Goal: Task Accomplishment & Management: Complete application form

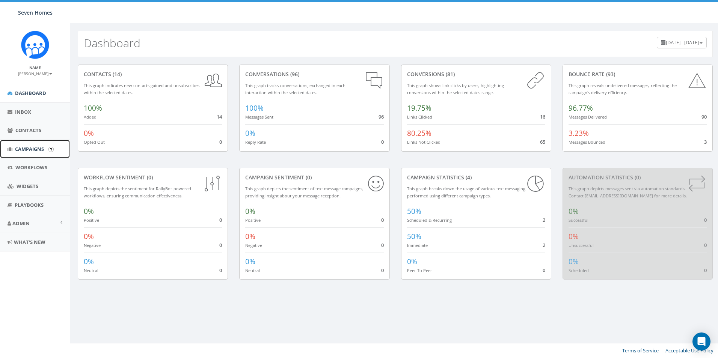
click at [48, 149] on link "Campaigns" at bounding box center [35, 149] width 70 height 18
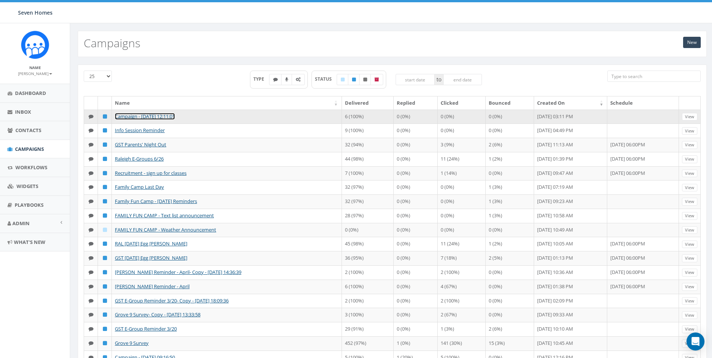
click at [175, 119] on link "Campaign - [DATE] 12:11:01" at bounding box center [145, 116] width 60 height 7
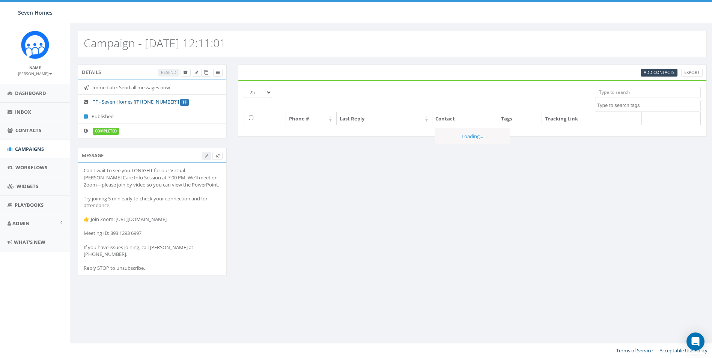
select select
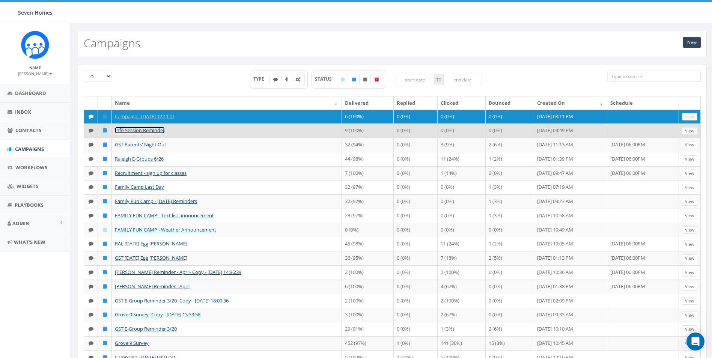
click at [142, 134] on link "Info Session Reminder" at bounding box center [140, 130] width 50 height 7
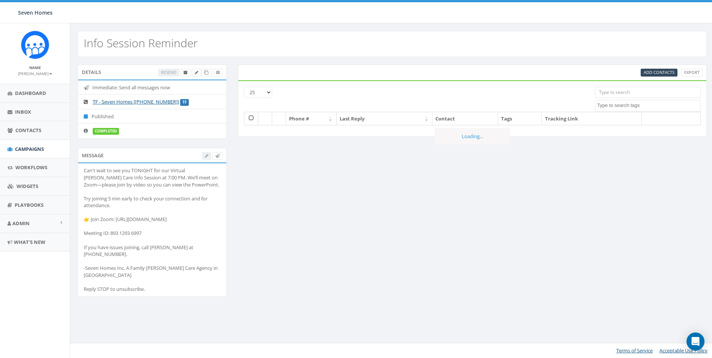
select select
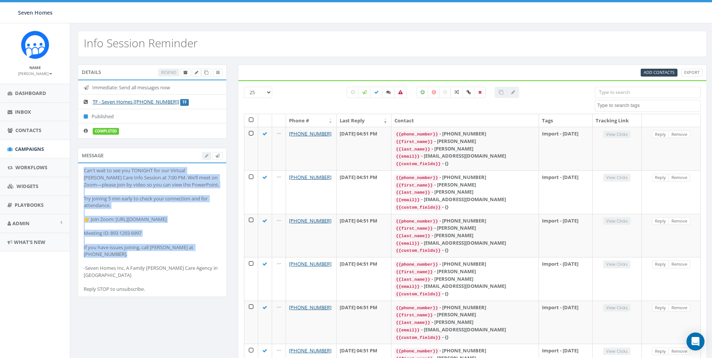
drag, startPoint x: 201, startPoint y: 247, endPoint x: 85, endPoint y: 174, distance: 136.9
click at [85, 174] on div "Can't wait to see you TONIGHT for our Virtual Foster Care Info Session at 7:00 …" at bounding box center [152, 229] width 137 height 125
copy div "Can't wait to see you TONIGHT for our Virtual Foster Care Info Session at 7:00 …"
click at [21, 95] on span "Dashboard" at bounding box center [30, 93] width 31 height 7
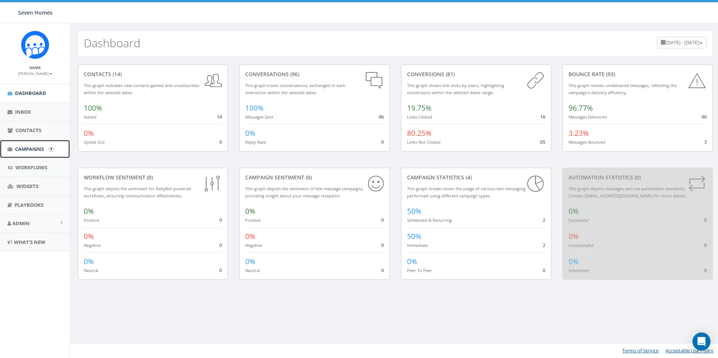
click at [31, 150] on span "Campaigns" at bounding box center [29, 149] width 29 height 7
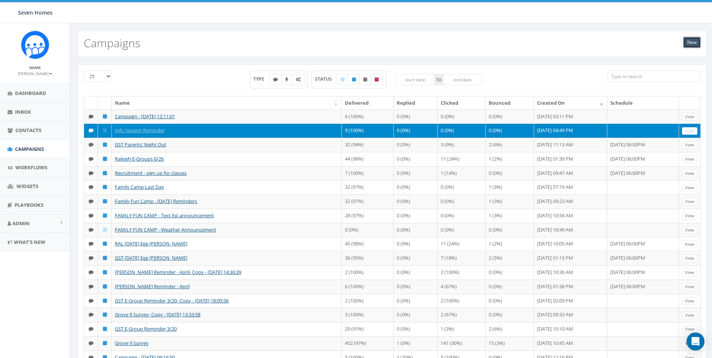
click at [687, 41] on link "New" at bounding box center [693, 42] width 18 height 11
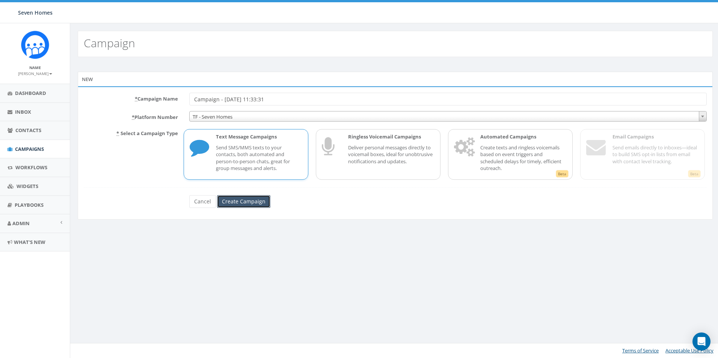
click at [250, 204] on input "Create Campaign" at bounding box center [243, 201] width 53 height 13
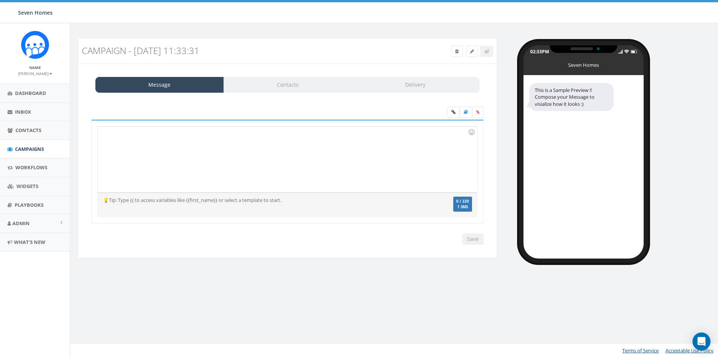
click at [176, 153] on div at bounding box center [287, 160] width 379 height 66
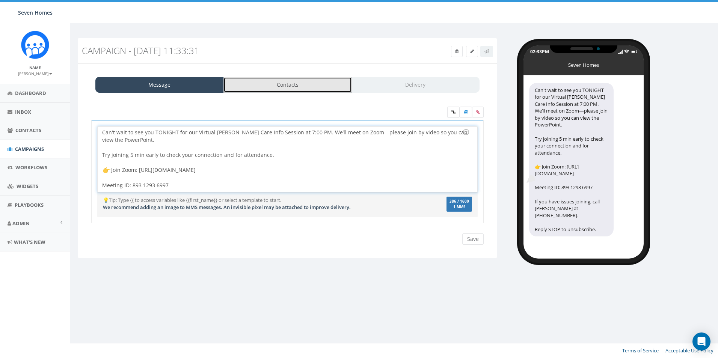
click at [296, 91] on link "Contacts" at bounding box center [287, 85] width 128 height 16
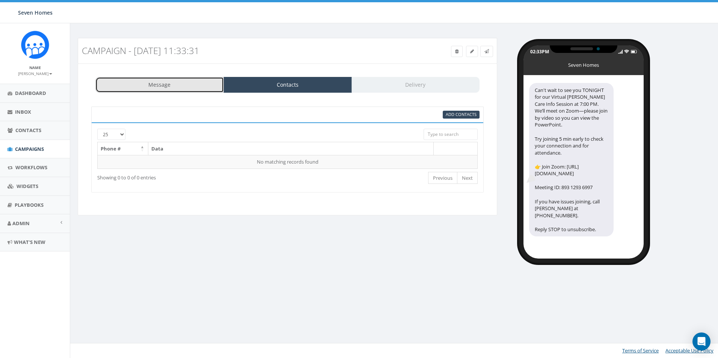
click at [179, 91] on link "Message" at bounding box center [159, 85] width 128 height 16
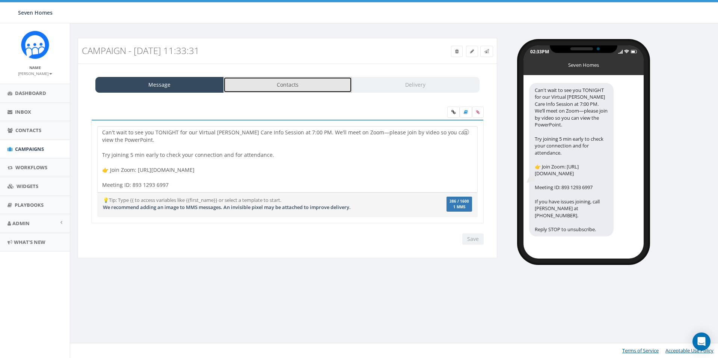
click at [306, 84] on link "Contacts" at bounding box center [287, 85] width 128 height 16
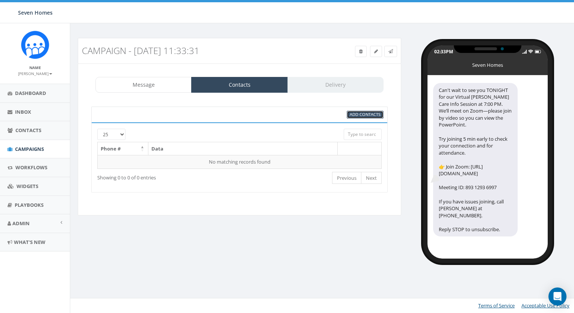
click at [365, 115] on span "Add Contacts" at bounding box center [365, 115] width 31 height 6
select select
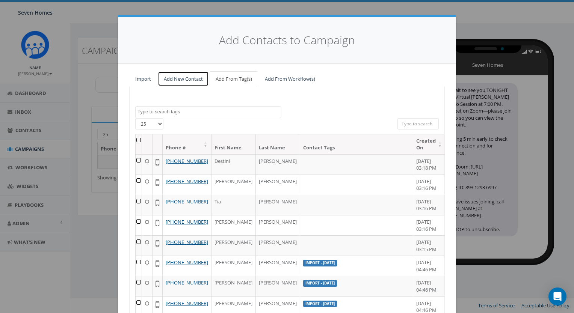
click at [176, 79] on link "Add New Contact" at bounding box center [183, 78] width 51 height 15
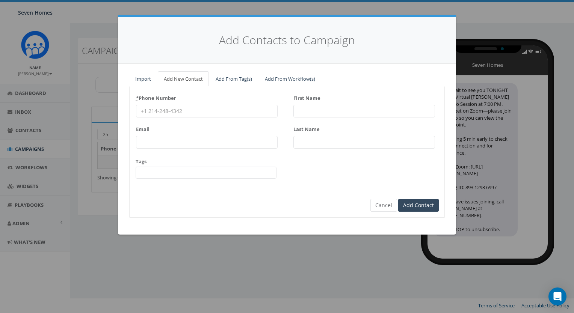
click at [315, 110] on input "First Name" at bounding box center [364, 111] width 142 height 13
type input "[PERSON_NAME]"
click at [173, 107] on input "* Phone Number" at bounding box center [207, 111] width 142 height 13
drag, startPoint x: 305, startPoint y: 98, endPoint x: 290, endPoint y: 100, distance: 14.7
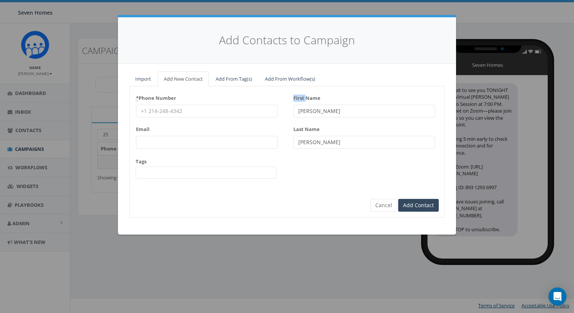
click at [290, 100] on div "* Phone Number Email Tags 2025/03/12 2025/03/13 2025/04/02 Board Members Donors…" at bounding box center [287, 138] width 315 height 93
drag, startPoint x: 290, startPoint y: 100, endPoint x: 317, endPoint y: 113, distance: 29.6
click at [317, 114] on input "[PERSON_NAME]" at bounding box center [364, 111] width 142 height 13
drag, startPoint x: 314, startPoint y: 113, endPoint x: 288, endPoint y: 111, distance: 25.6
click at [288, 111] on div "* Phone Number Email Tags 2025/03/12 2025/03/13 2025/04/02 Board Members Donors…" at bounding box center [287, 138] width 315 height 93
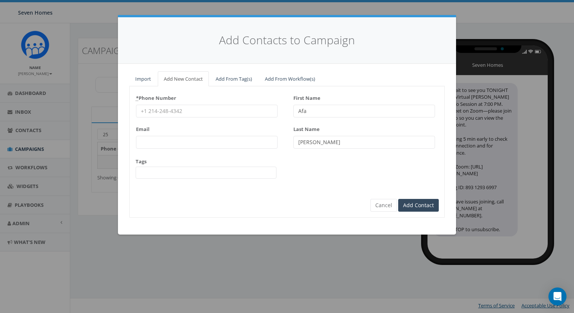
type input "Afa"
drag, startPoint x: 337, startPoint y: 145, endPoint x: 279, endPoint y: 142, distance: 58.3
click at [279, 142] on div "* Phone Number Email Tags 2025/03/12 2025/03/13 2025/04/02 Board Members Donors…" at bounding box center [287, 138] width 315 height 93
type input "Rizayeva"
click at [168, 114] on input "* Phone Number" at bounding box center [207, 111] width 142 height 13
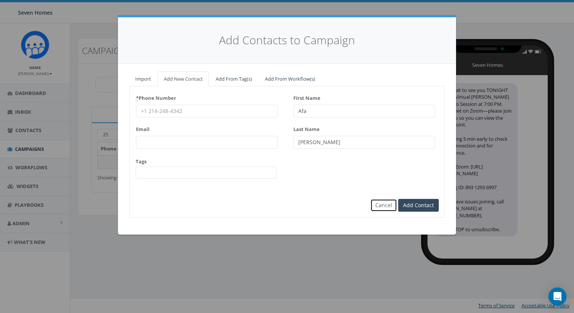
click at [392, 202] on button "Cancel" at bounding box center [383, 205] width 27 height 13
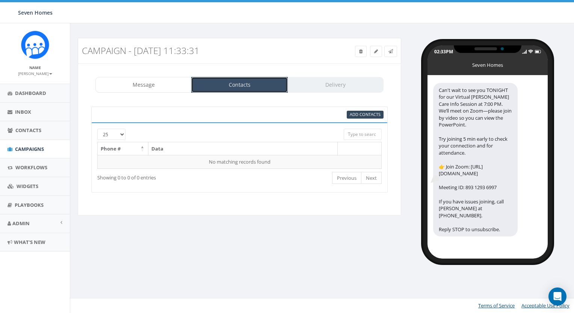
click at [261, 83] on link "Contacts" at bounding box center [239, 85] width 96 height 16
click at [240, 92] on link "Contacts" at bounding box center [239, 85] width 96 height 16
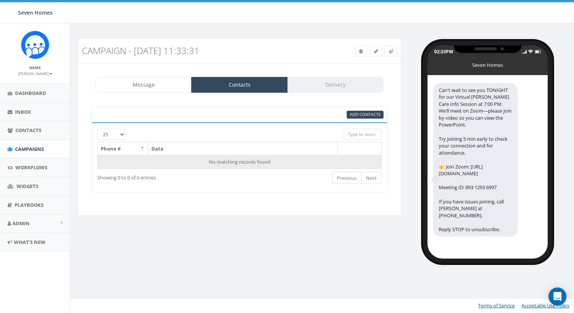
click at [129, 160] on td "No matching records found" at bounding box center [240, 162] width 284 height 14
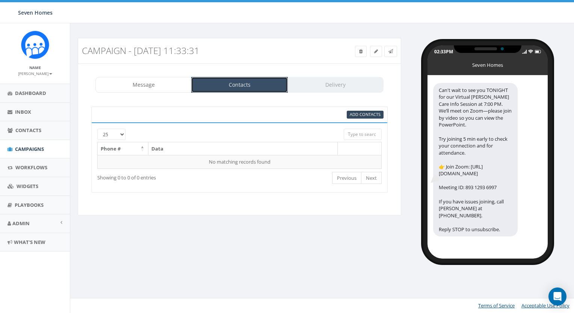
click at [233, 87] on link "Contacts" at bounding box center [239, 85] width 96 height 16
click at [373, 54] on link at bounding box center [376, 51] width 12 height 11
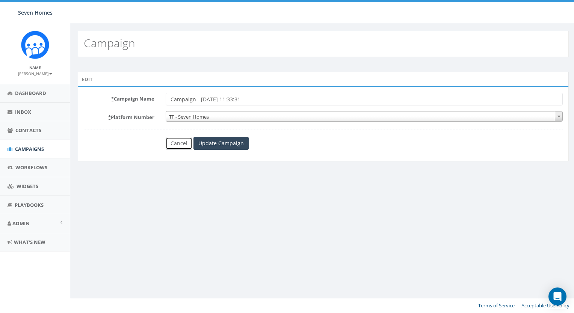
click at [182, 142] on link "Cancel" at bounding box center [179, 143] width 27 height 13
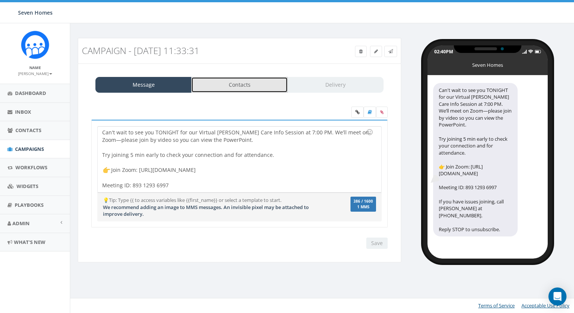
click at [254, 90] on link "Contacts" at bounding box center [239, 85] width 96 height 16
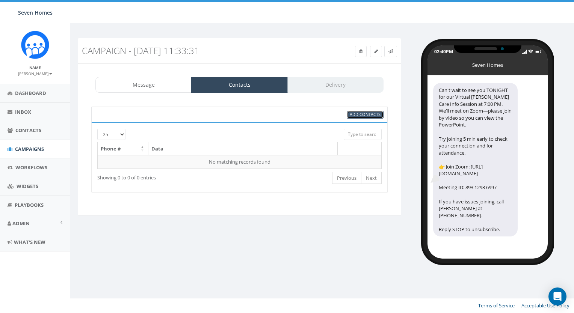
click at [357, 115] on span "Add Contacts" at bounding box center [365, 115] width 31 height 6
select select
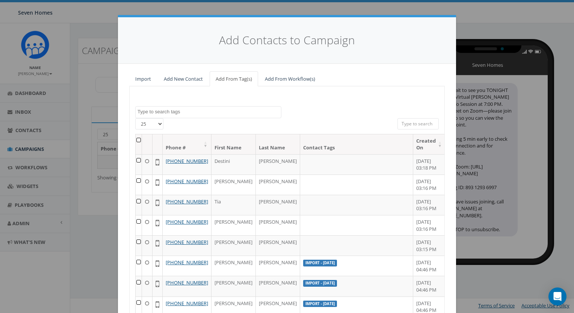
click at [218, 109] on textarea "Search" at bounding box center [208, 112] width 143 height 7
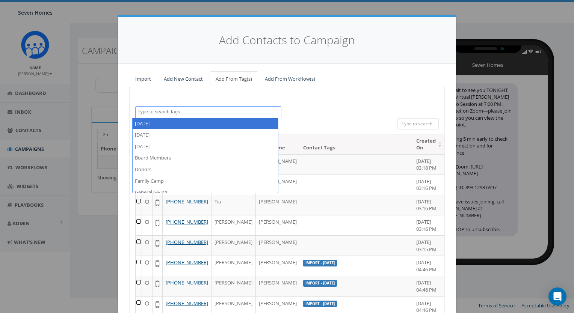
click at [329, 91] on div "2025/03/12 2025/03/13 2025/04/02 Board Members Donors Family Camp General Givin…" at bounding box center [286, 221] width 315 height 270
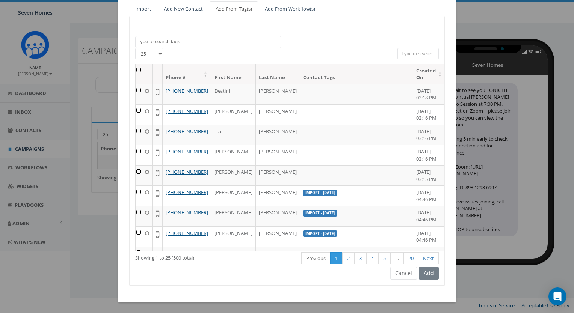
click at [199, 45] on span at bounding box center [208, 42] width 146 height 12
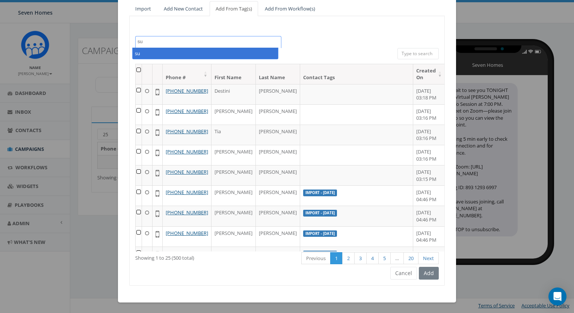
type textarea "s"
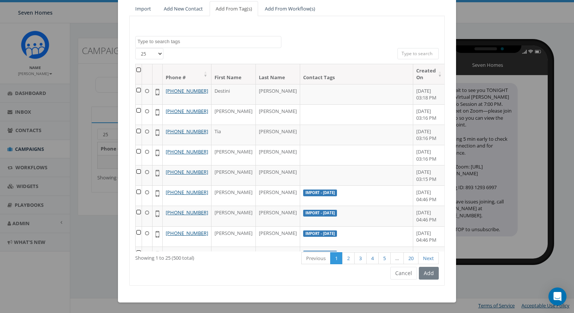
click at [382, 36] on div "2025/03/12 2025/03/13 2025/04/02 Board Members Donors Family Camp General Givin…" at bounding box center [287, 42] width 315 height 12
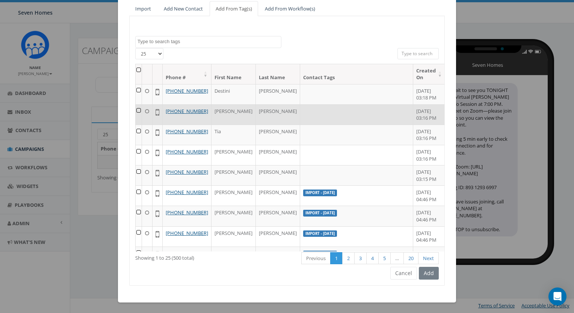
click at [139, 116] on td at bounding box center [139, 114] width 6 height 20
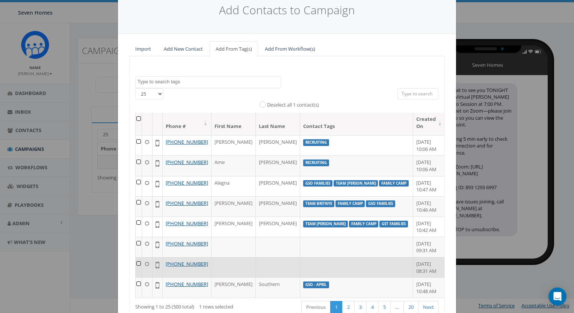
scroll to position [79, 0]
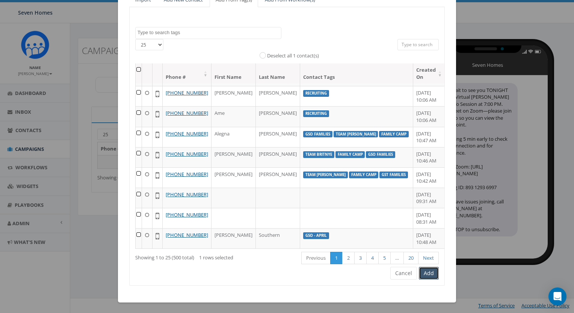
click at [427, 276] on button "Add" at bounding box center [429, 273] width 20 height 13
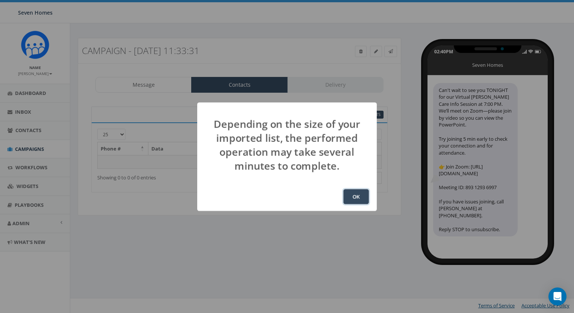
click at [355, 195] on button "OK" at bounding box center [356, 196] width 26 height 15
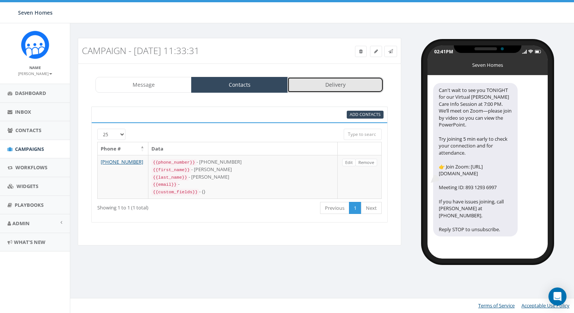
click at [330, 88] on link "Delivery" at bounding box center [335, 85] width 96 height 16
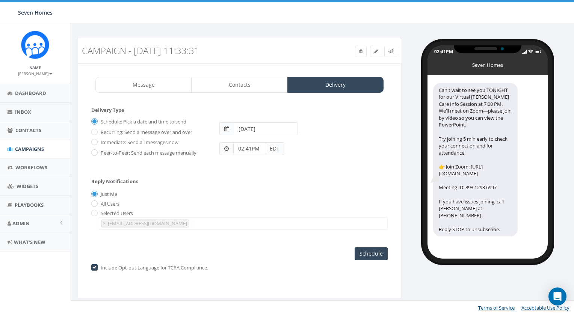
click at [109, 140] on label "Immediate: Send all messages now" at bounding box center [139, 143] width 80 height 8
click at [96, 140] on input "Immediate: Send all messages now" at bounding box center [93, 142] width 5 height 5
radio input "true"
click at [366, 251] on input "Send Now" at bounding box center [369, 253] width 35 height 13
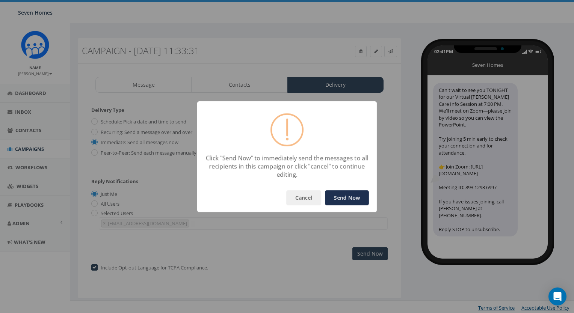
click at [355, 195] on button "Send Now" at bounding box center [347, 197] width 44 height 15
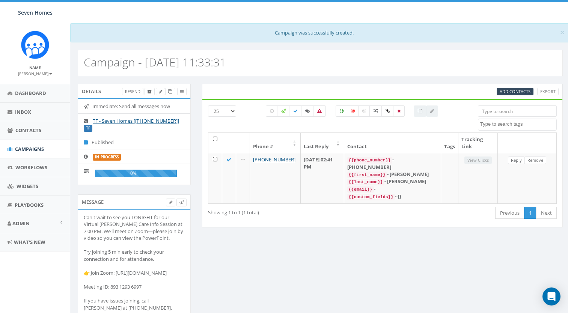
select select
click at [33, 130] on span "Contacts" at bounding box center [28, 130] width 26 height 7
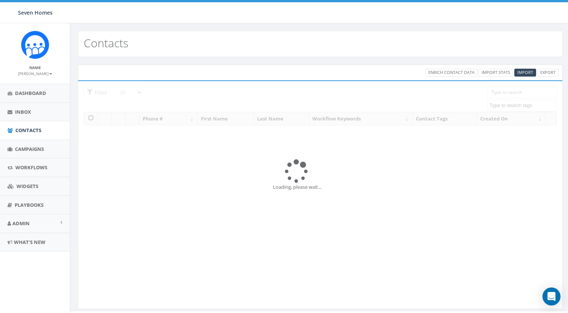
select select
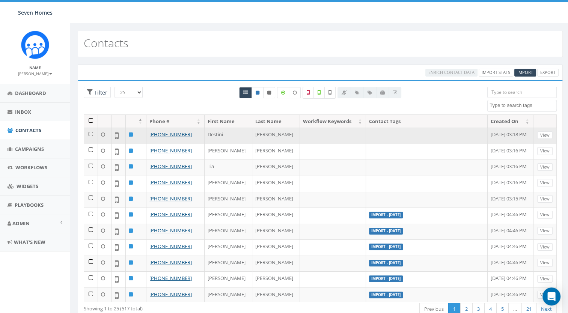
click at [91, 133] on td at bounding box center [91, 136] width 14 height 16
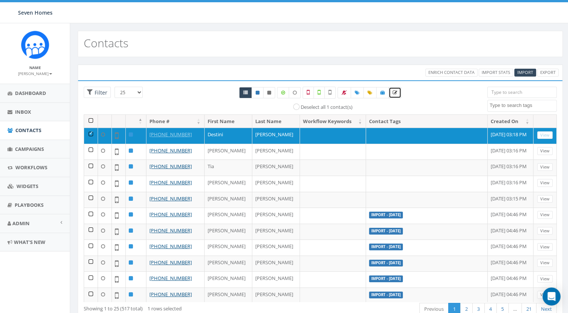
click at [395, 95] on span at bounding box center [395, 92] width 5 height 6
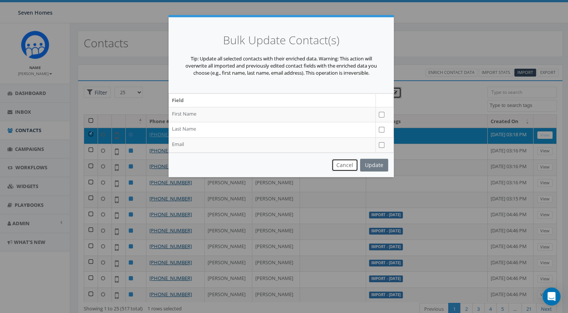
click at [344, 164] on button "Cancel" at bounding box center [345, 165] width 27 height 13
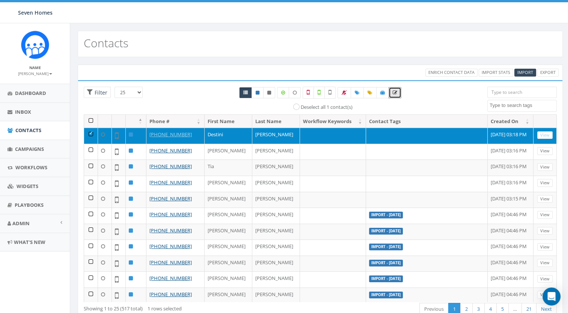
click at [366, 133] on td at bounding box center [427, 136] width 122 height 16
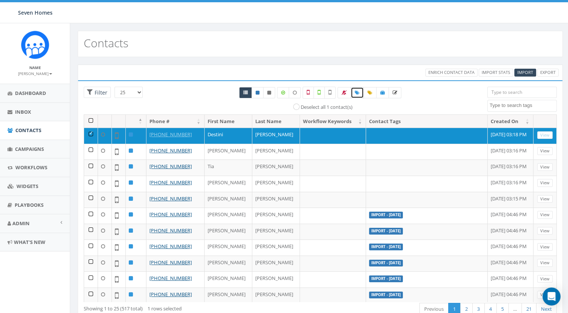
click at [356, 94] on span at bounding box center [357, 92] width 5 height 6
select select
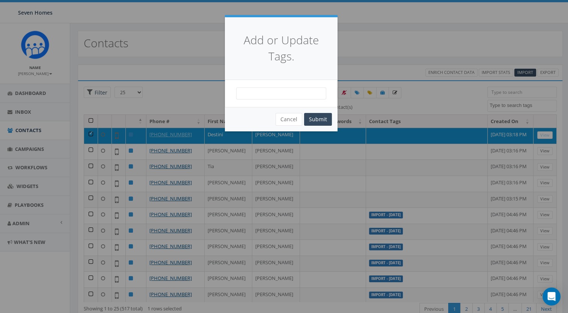
click at [278, 95] on span at bounding box center [281, 94] width 90 height 12
type textarea "re"
select select "Recruiting"
click at [320, 119] on button "Submit" at bounding box center [318, 119] width 28 height 13
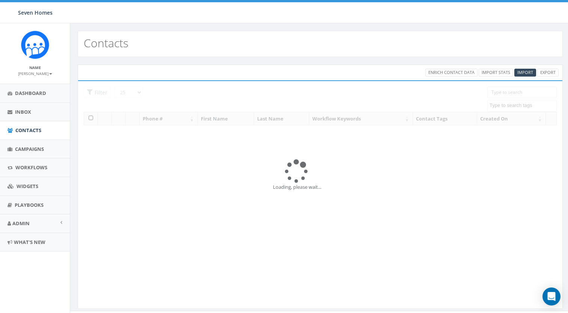
select select
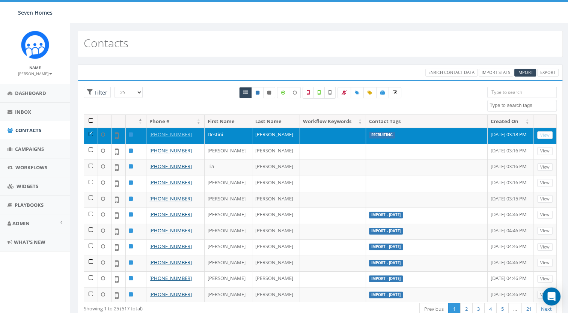
click at [90, 133] on td at bounding box center [91, 136] width 14 height 16
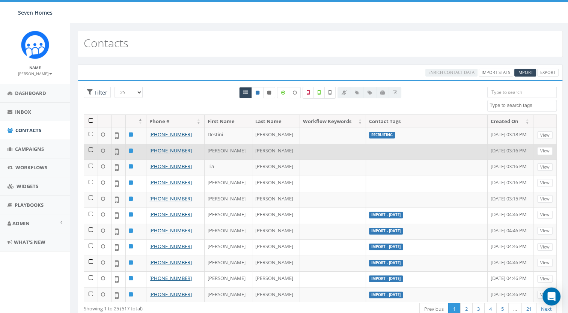
click at [90, 149] on td at bounding box center [91, 152] width 14 height 16
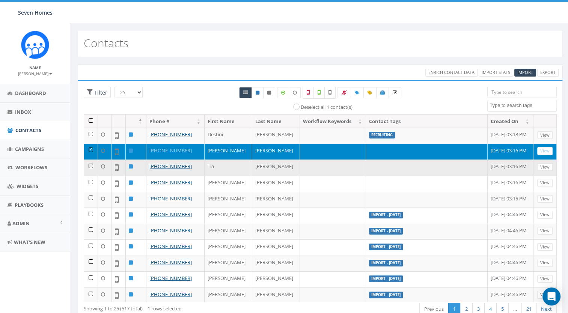
click at [90, 167] on td at bounding box center [91, 168] width 14 height 16
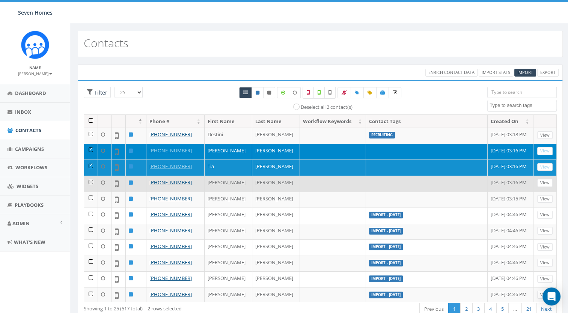
click at [89, 182] on td at bounding box center [91, 184] width 14 height 16
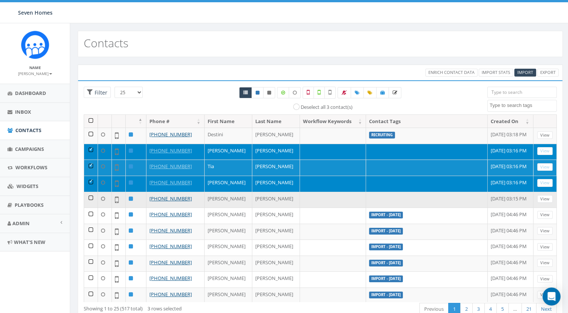
click at [92, 198] on td at bounding box center [91, 200] width 14 height 16
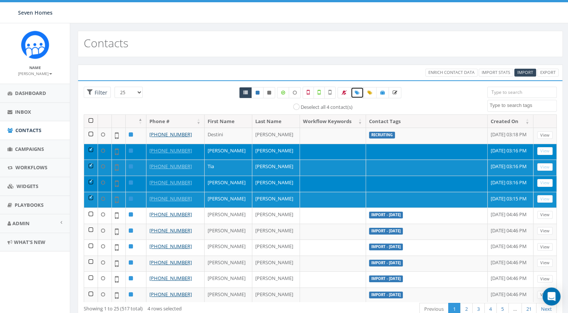
click at [355, 94] on span at bounding box center [357, 92] width 5 height 6
select select
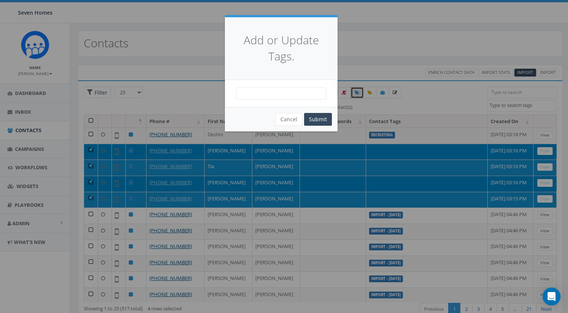
click at [260, 100] on div "[DATE] [DATE] [DATE] Board Members Donors Family Camp General Giving General Gi…" at bounding box center [281, 93] width 113 height 27
click at [258, 97] on span at bounding box center [281, 94] width 90 height 12
type textarea "rec"
select select "Recruiting"
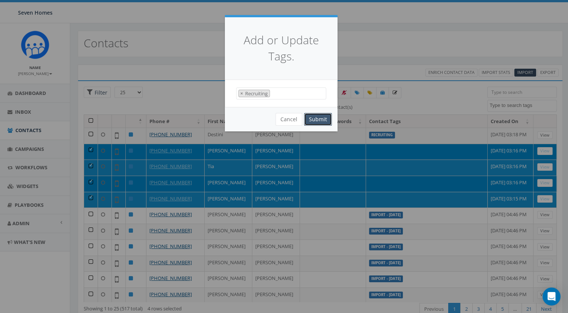
click at [321, 120] on button "Submit" at bounding box center [318, 119] width 28 height 13
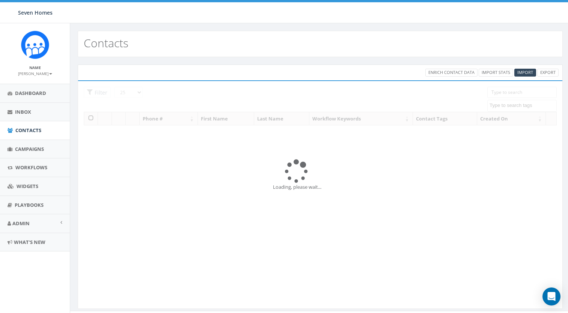
select select
